Goal: Transaction & Acquisition: Subscribe to service/newsletter

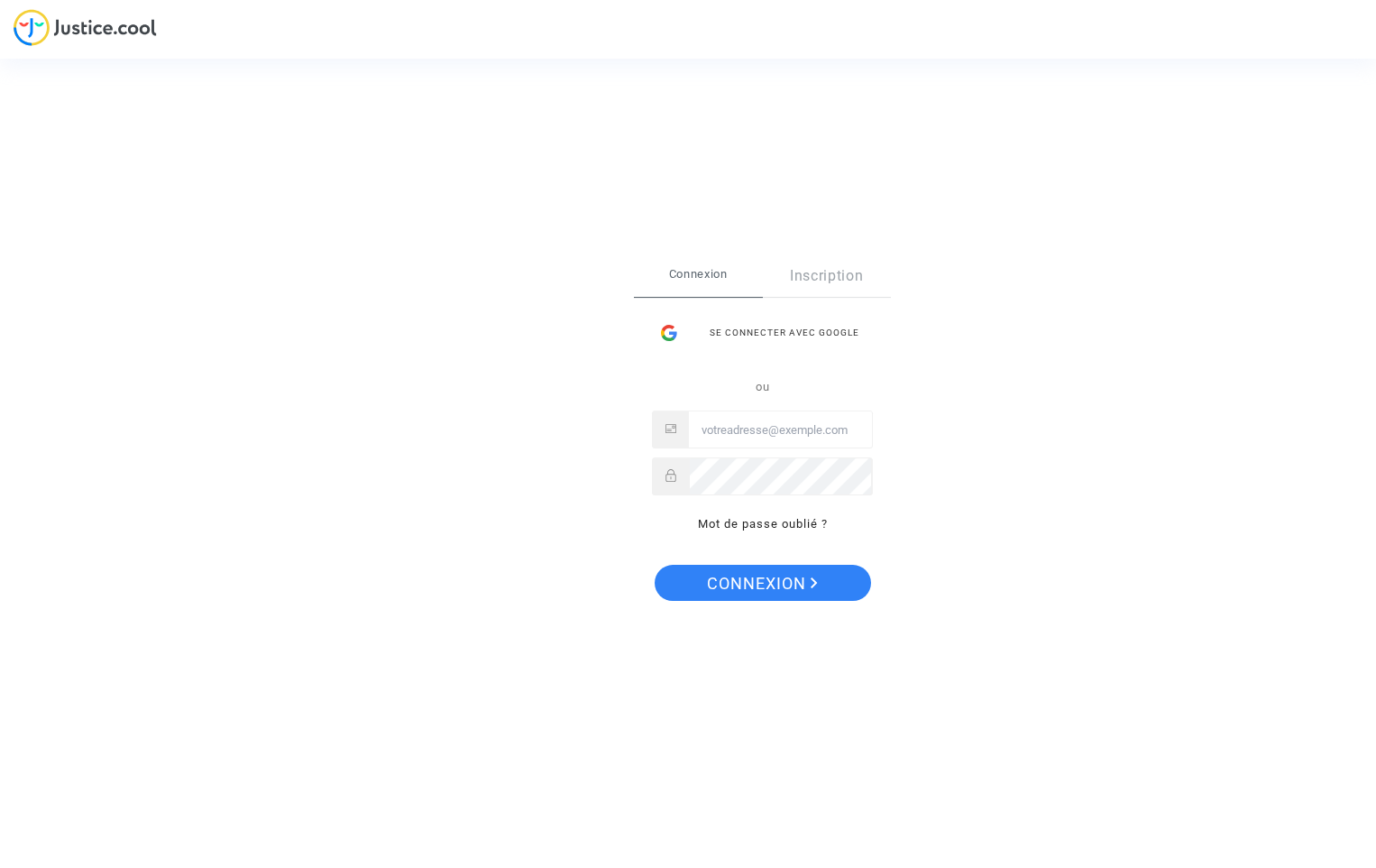
type input "[PERSON_NAME][EMAIL_ADDRESS][PERSON_NAME][DOMAIN_NAME]"
click at [767, 586] on span "Connexion" at bounding box center [763, 583] width 111 height 38
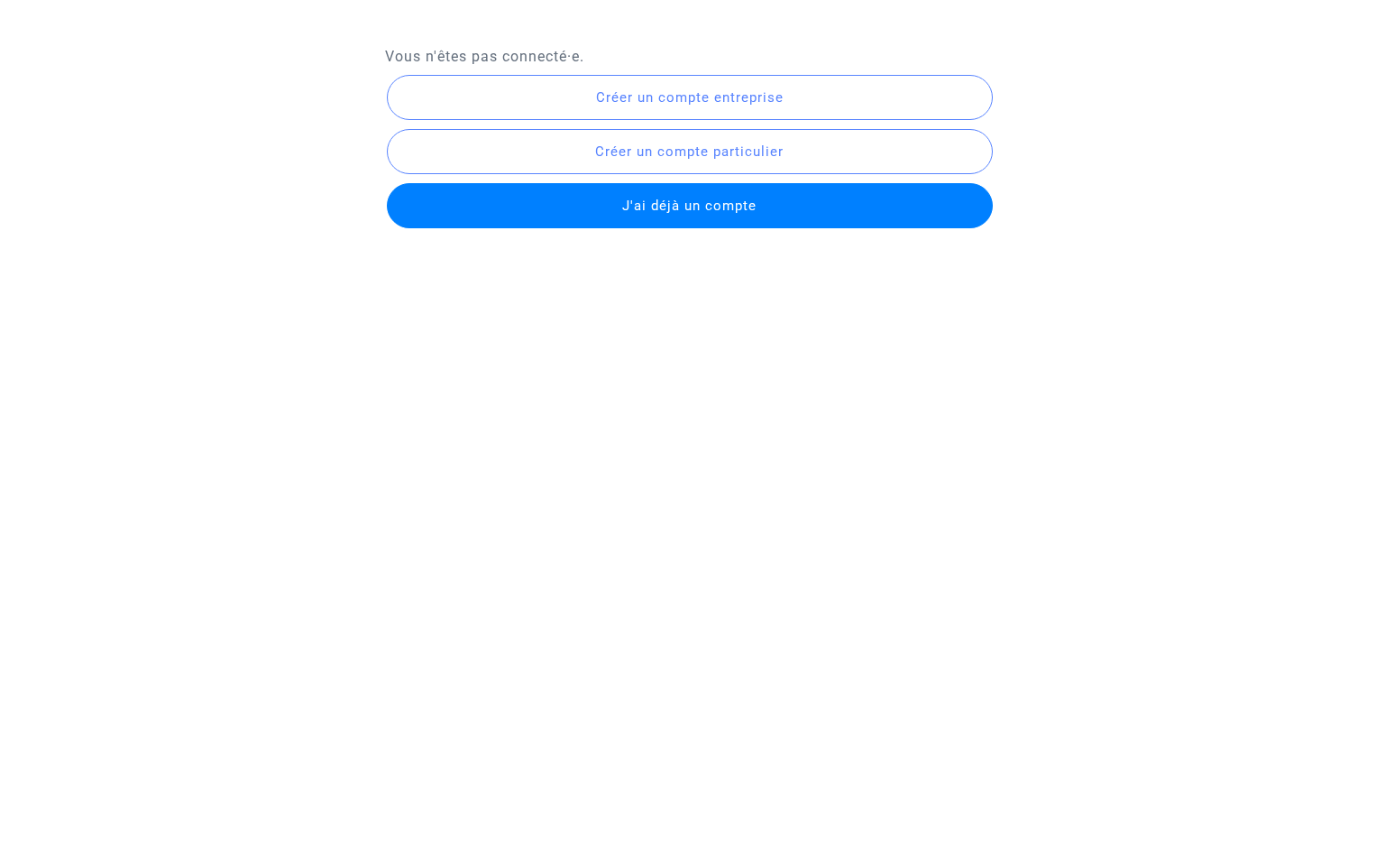
click at [635, 200] on span "J'ai déjà un compte" at bounding box center [689, 205] width 135 height 16
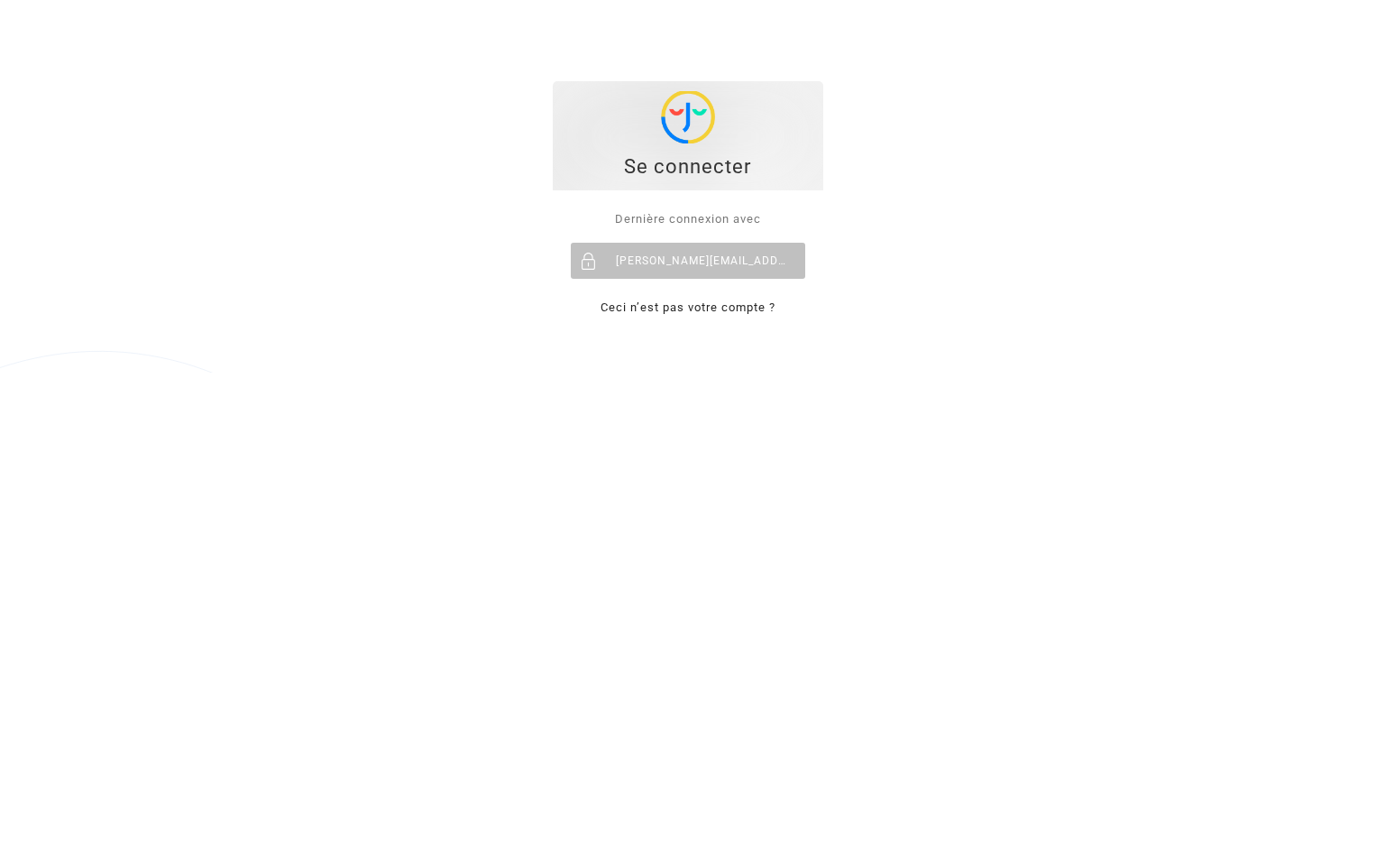
click at [687, 128] on img at bounding box center [688, 117] width 54 height 52
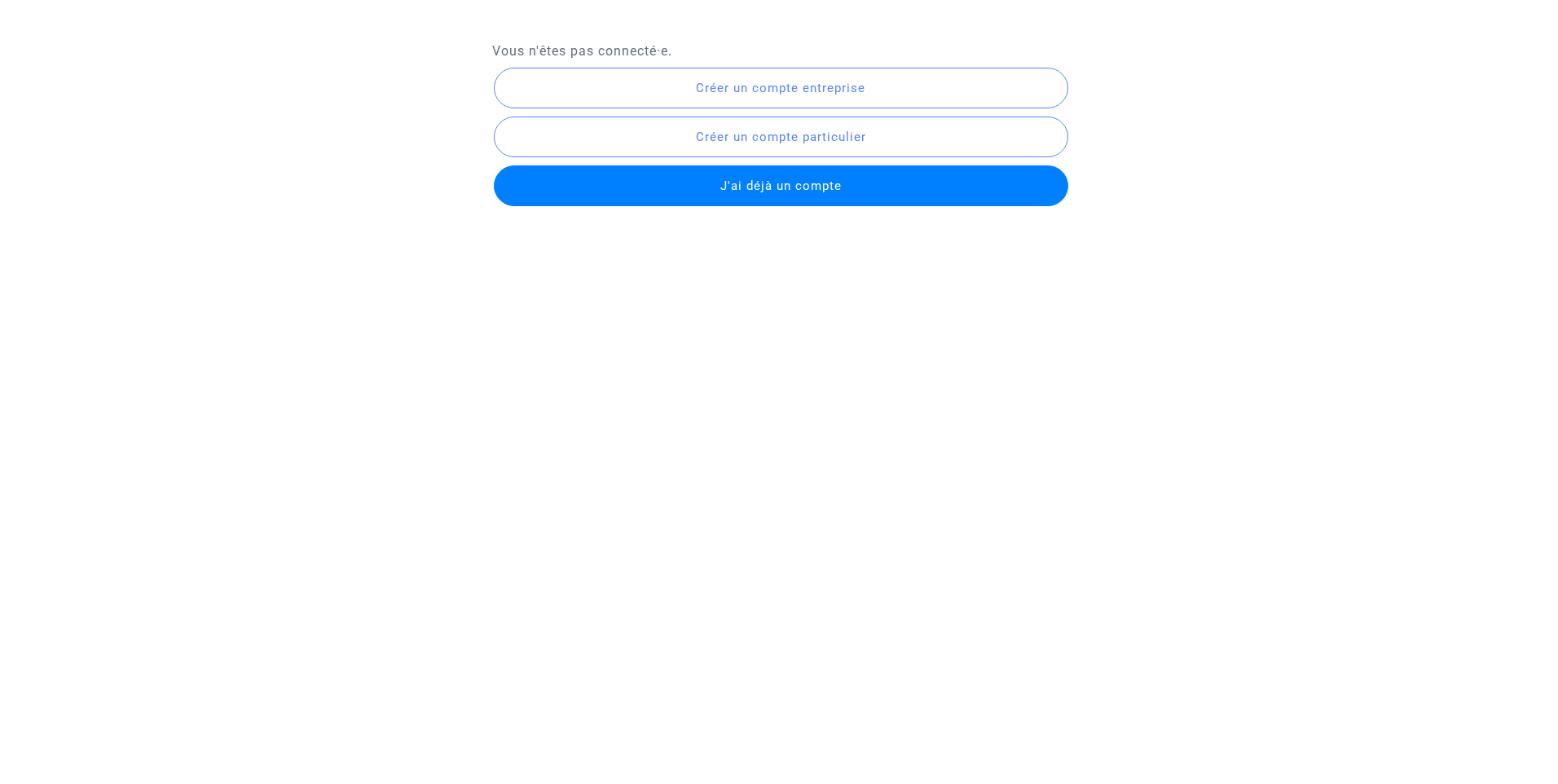
click at [721, 183] on span "J'ai déjà un compte" at bounding box center [781, 185] width 122 height 15
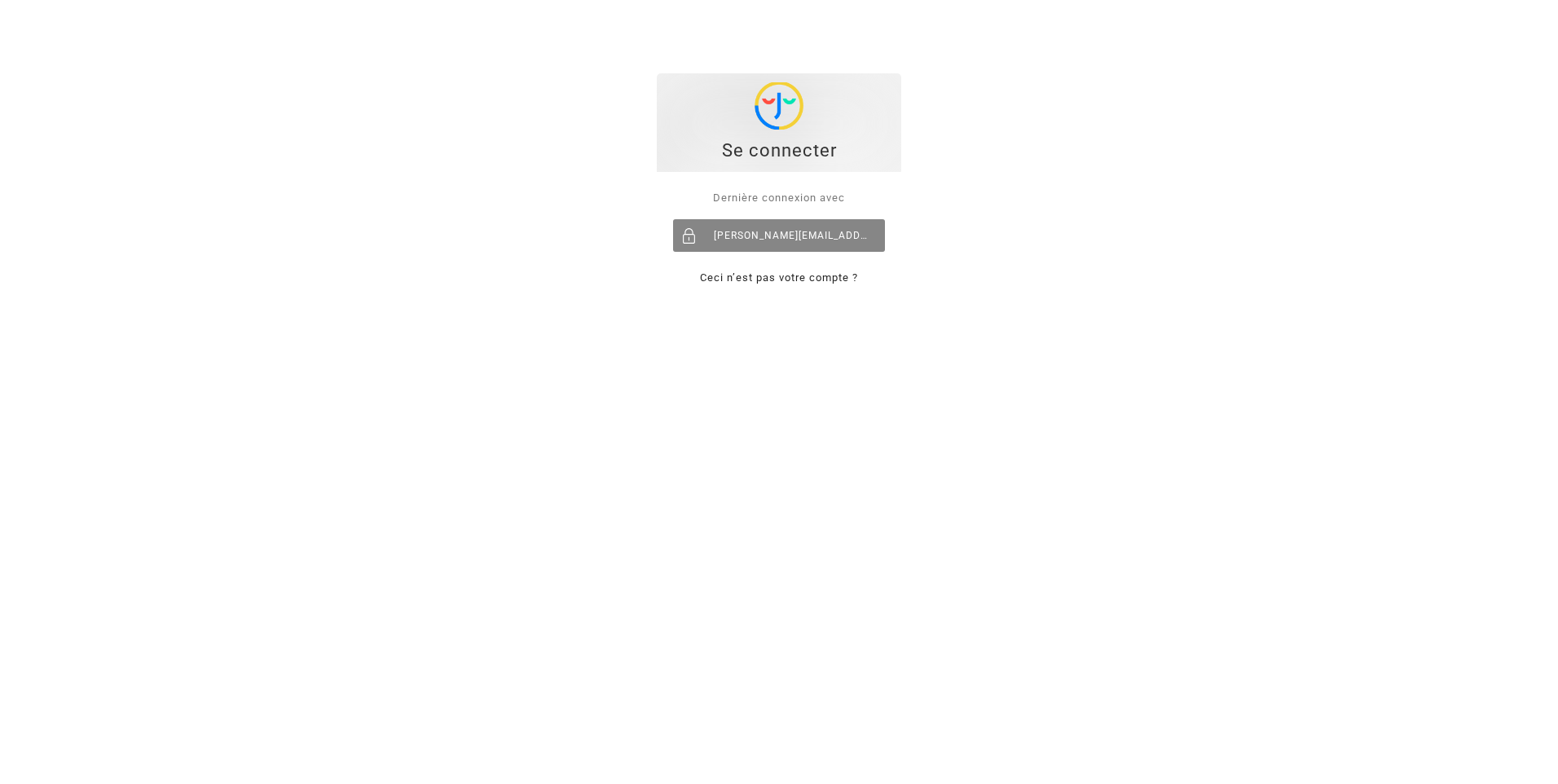
click at [741, 232] on div "[PERSON_NAME][EMAIL_ADDRESS][PERSON_NAME][DOMAIN_NAME]" at bounding box center [779, 235] width 212 height 32
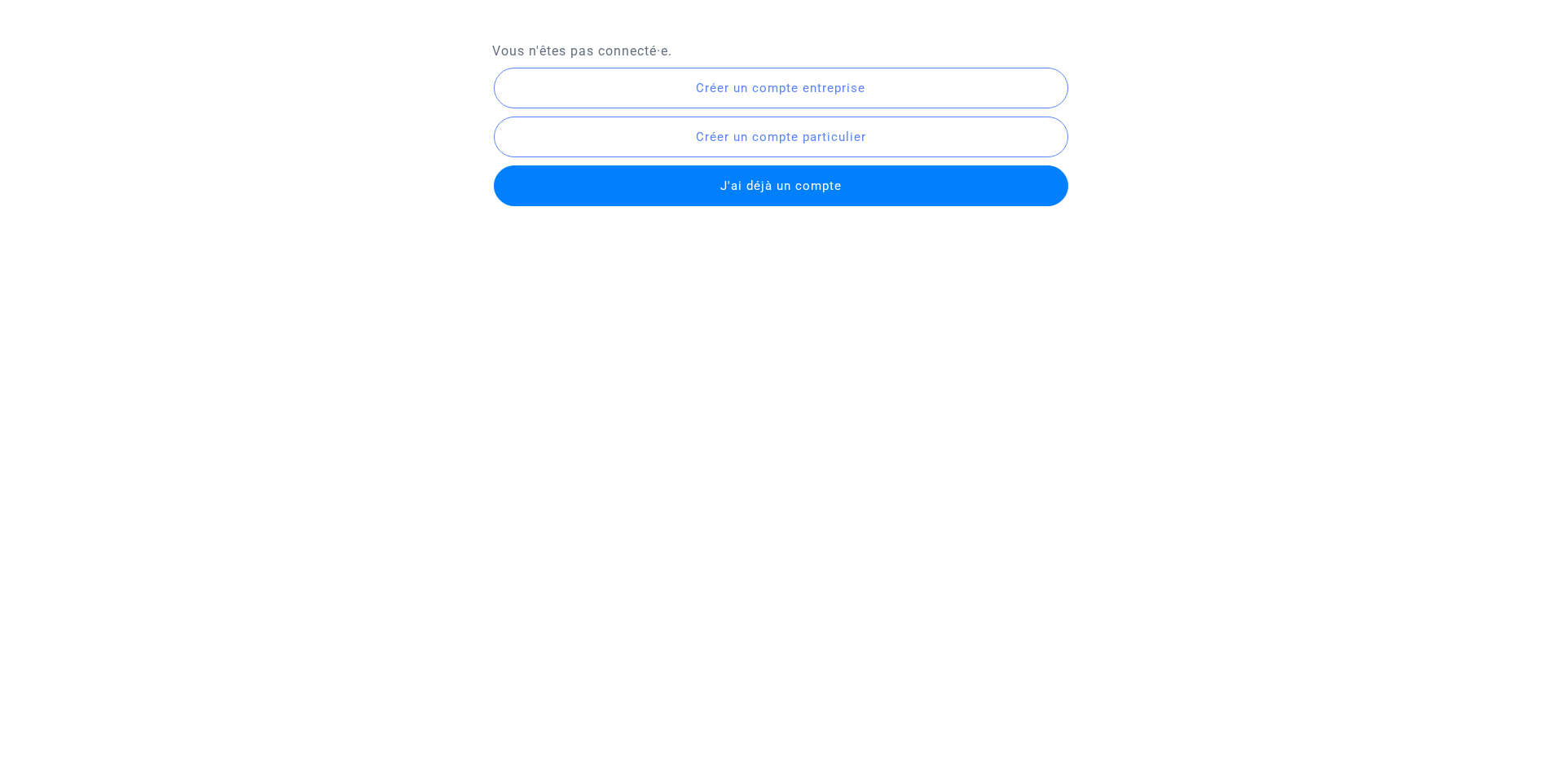
click at [751, 195] on button "J'ai déjà un compte" at bounding box center [781, 185] width 574 height 41
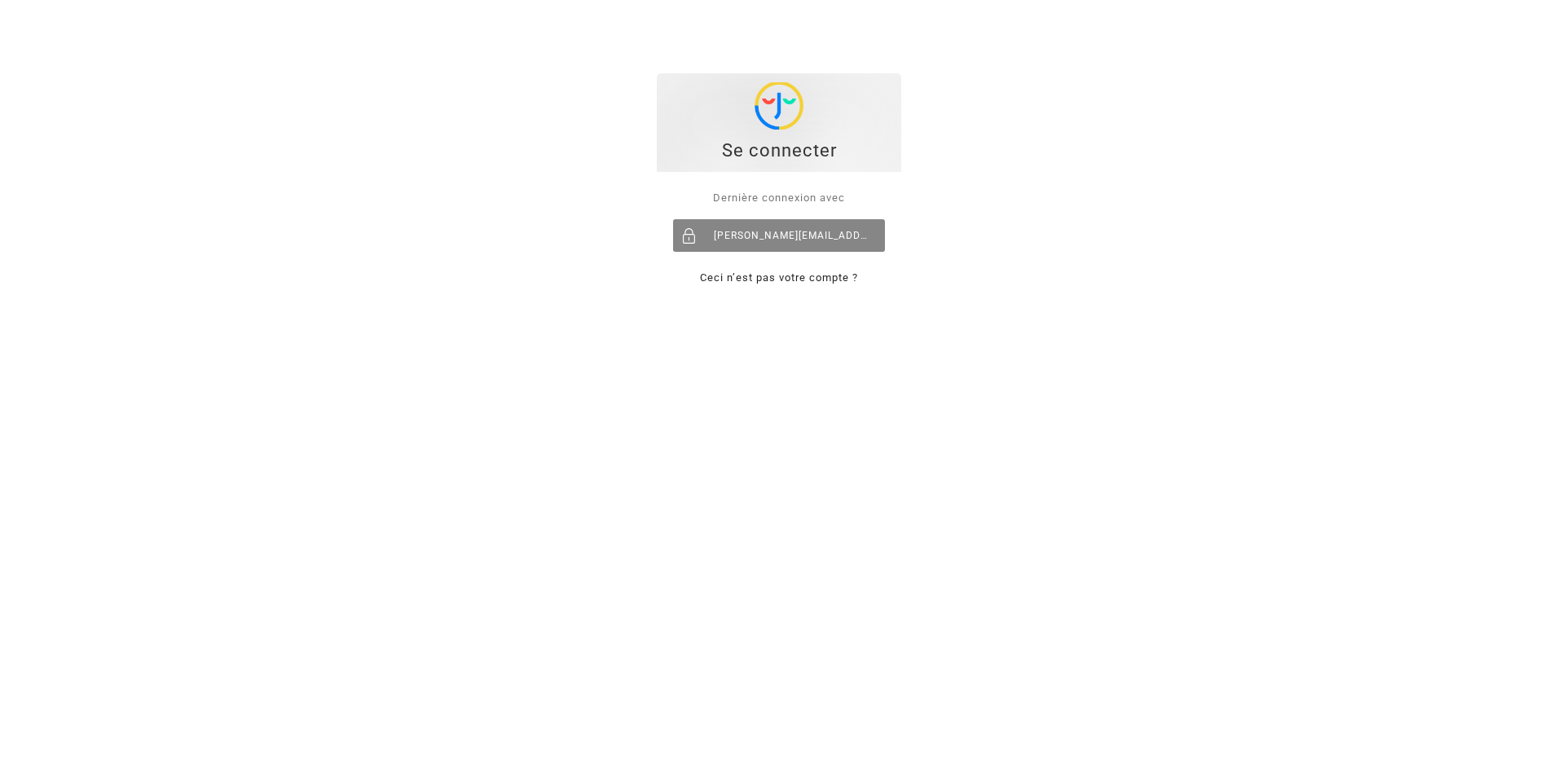
click at [748, 237] on div "[PERSON_NAME][EMAIL_ADDRESS][PERSON_NAME][DOMAIN_NAME]" at bounding box center [779, 235] width 212 height 32
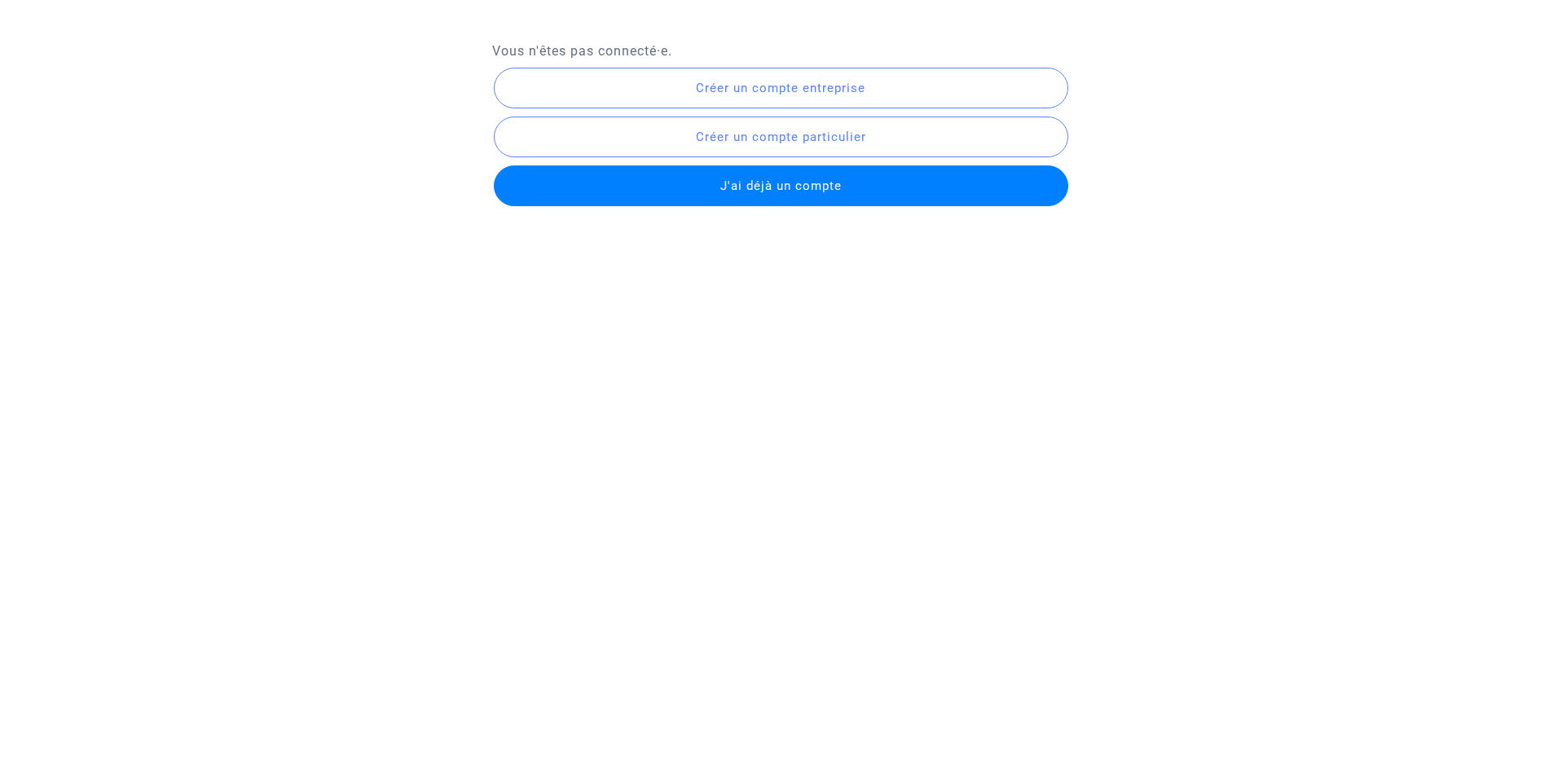
click at [772, 183] on span "J'ai déjà un compte" at bounding box center [781, 185] width 122 height 15
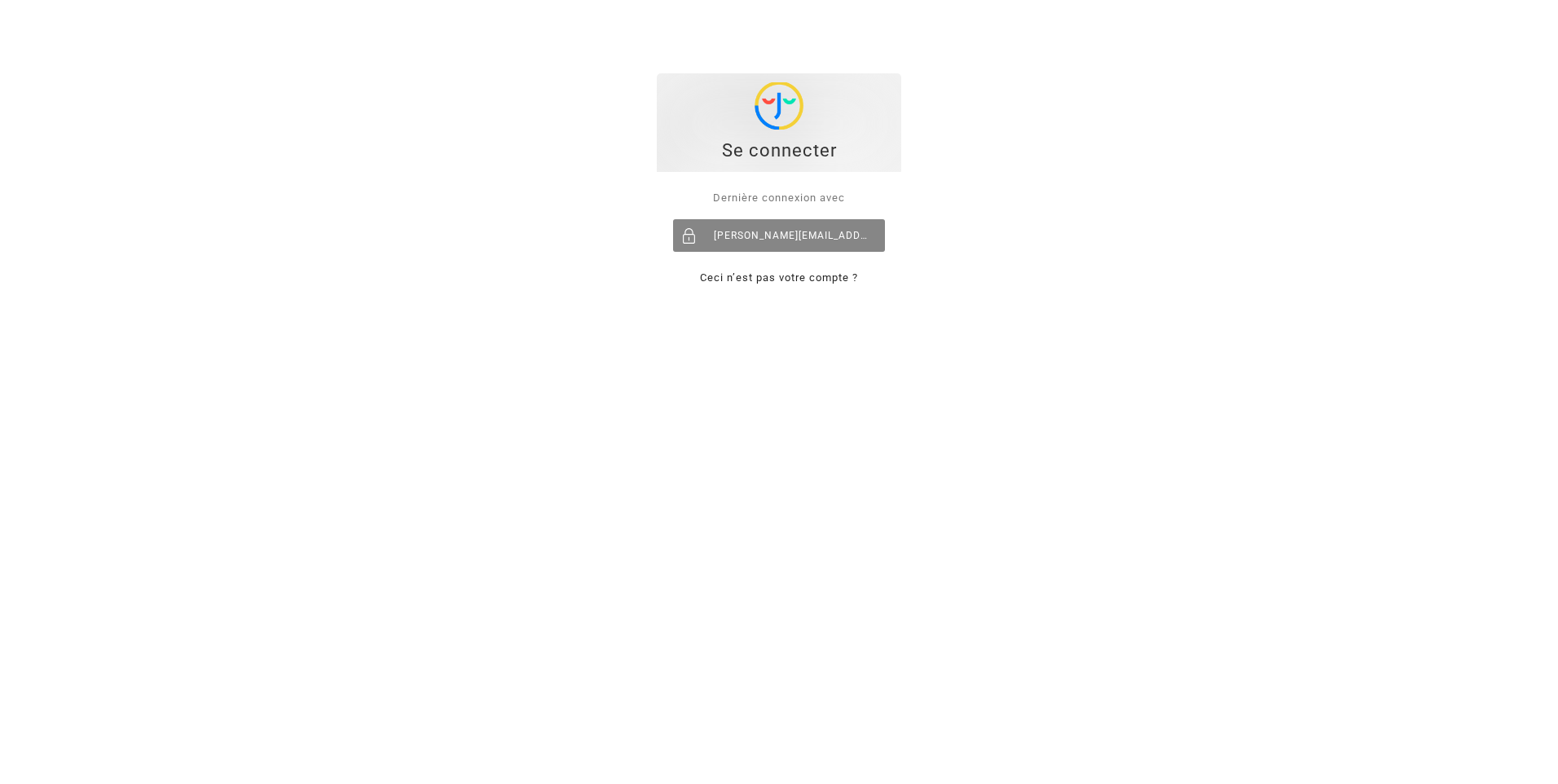
click at [771, 234] on div "[PERSON_NAME][EMAIL_ADDRESS][PERSON_NAME][DOMAIN_NAME]" at bounding box center [779, 235] width 212 height 32
